Goal: Task Accomplishment & Management: Manage account settings

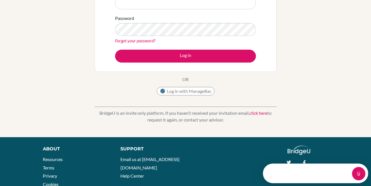
click at [260, 113] on link "click here" at bounding box center [258, 112] width 18 height 5
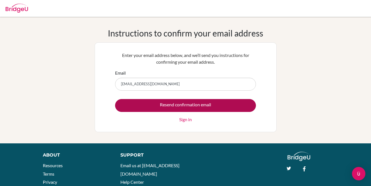
type input "[EMAIL_ADDRESS][DOMAIN_NAME]"
click at [188, 106] on input "Resend confirmation email" at bounding box center [185, 105] width 141 height 13
